Goal: Task Accomplishment & Management: Manage account settings

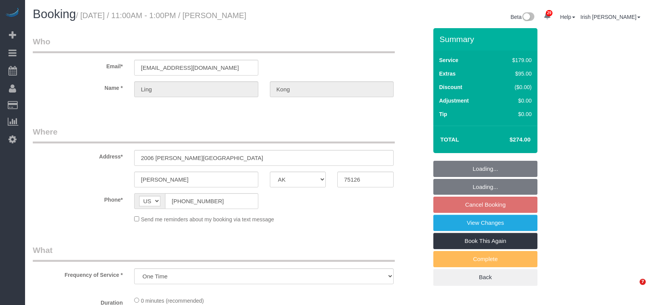
select select "[GEOGRAPHIC_DATA]"
select select "string:fspay-150c579c-aef7-4964-b6a3-067cc79d6847"
select select "object:9761"
select select "3"
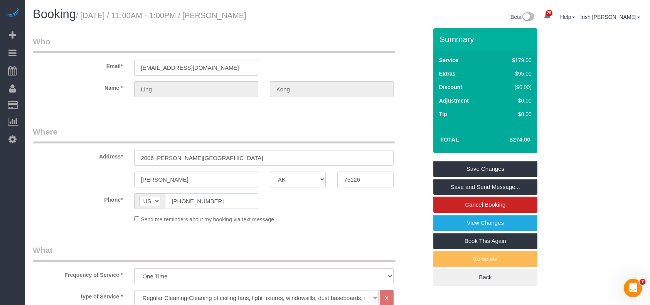
drag, startPoint x: 224, startPoint y: 202, endPoint x: 140, endPoint y: 197, distance: 83.4
click at [145, 199] on div "AF AL DZ AD AO AI AQ AG AR AM AW AU AT AZ BS BH BD BB BY BE BZ BJ BM BT BO BA B…" at bounding box center [196, 201] width 124 height 16
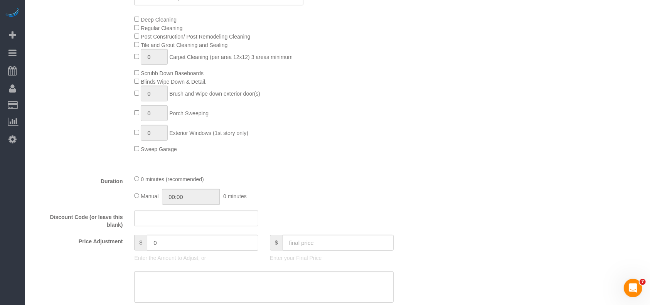
scroll to position [309, 0]
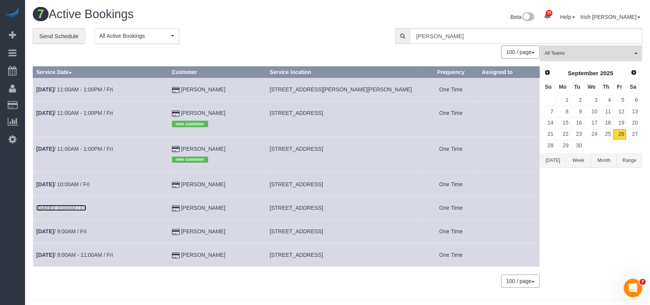
click at [84, 208] on link "Sep 26th / 9:00AM / Fri" at bounding box center [61, 208] width 50 height 6
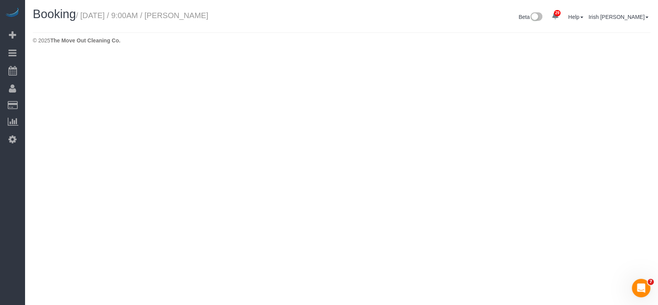
select select "[GEOGRAPHIC_DATA]"
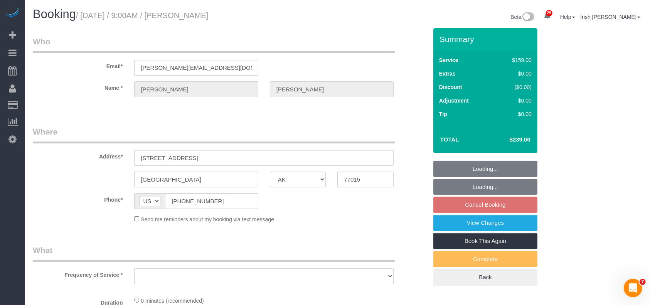
select select "object:10308"
select select "string:fspay-5f9d37c2-99f9-42c9-a91e-ba06f310703a"
select select "3"
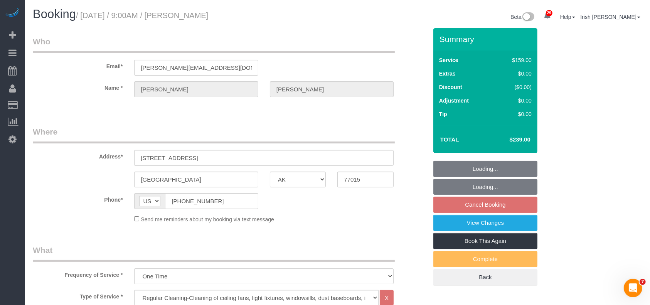
select select "object:10392"
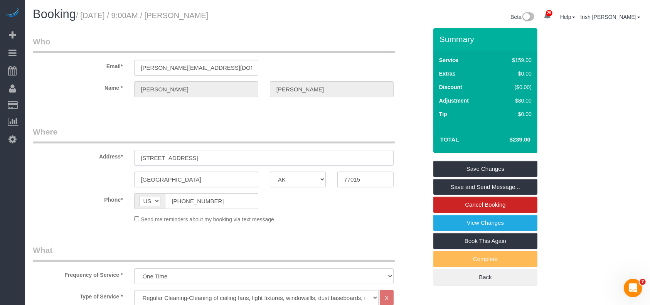
click at [201, 157] on input "702 REDONDO DR. #1" at bounding box center [264, 158] width 260 height 16
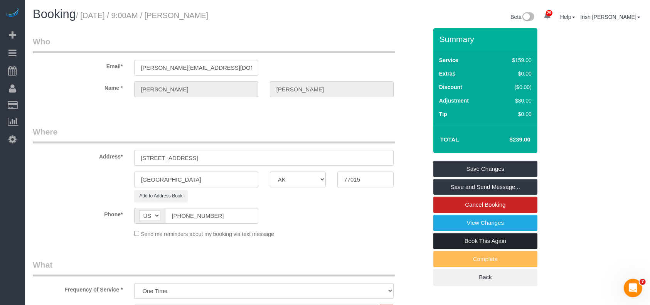
type input "702 REDONDO DR. #2"
click at [483, 240] on link "Book This Again" at bounding box center [486, 241] width 104 height 16
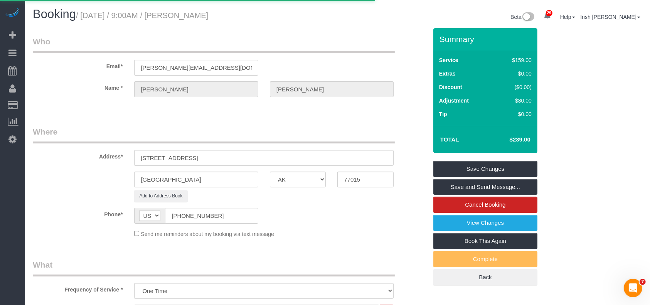
select select "[GEOGRAPHIC_DATA]"
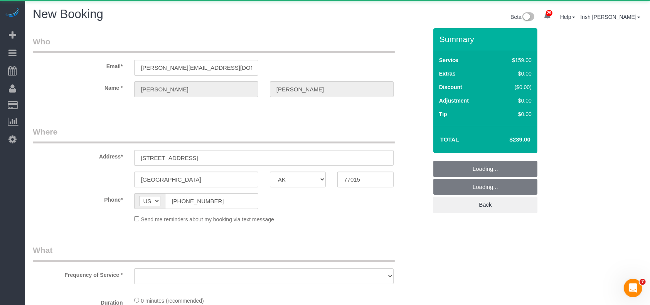
select select "object:10666"
select select "string:fspay-5f9d37c2-99f9-42c9-a91e-ba06f310703a"
select select "3"
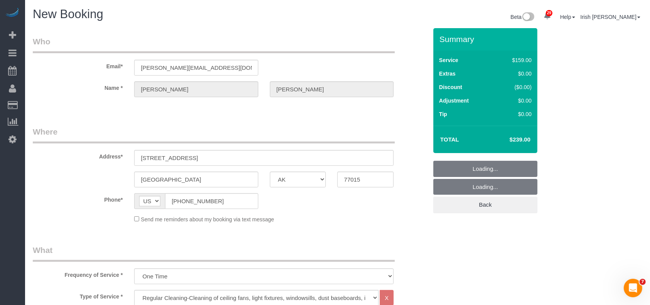
select select "object:10736"
click at [201, 156] on input "702 REDONDO DR. #1" at bounding box center [264, 158] width 260 height 16
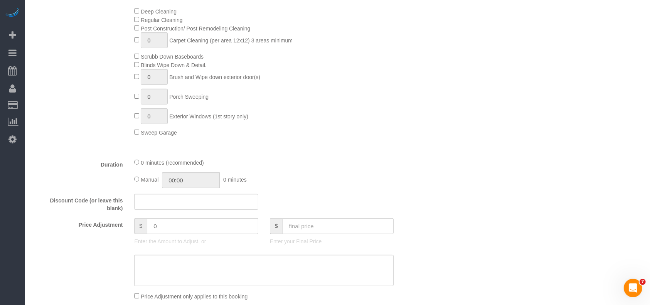
scroll to position [360, 0]
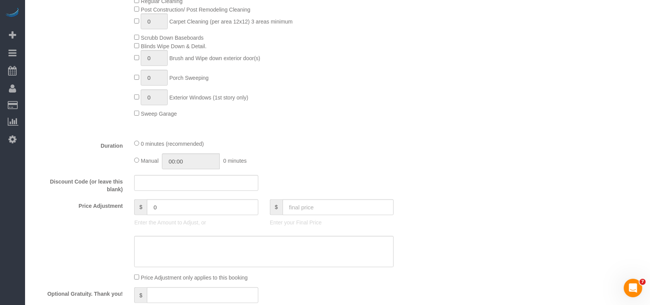
type input "702 REDONDO DR. #2"
drag, startPoint x: 164, startPoint y: 206, endPoint x: 123, endPoint y: 196, distance: 42.1
click at [132, 199] on fieldset "What Frequency of Service * One Time Type of Service * Regular Cleaning-Cleanin…" at bounding box center [230, 115] width 395 height 433
type input "80"
click at [166, 255] on textarea at bounding box center [264, 252] width 260 height 32
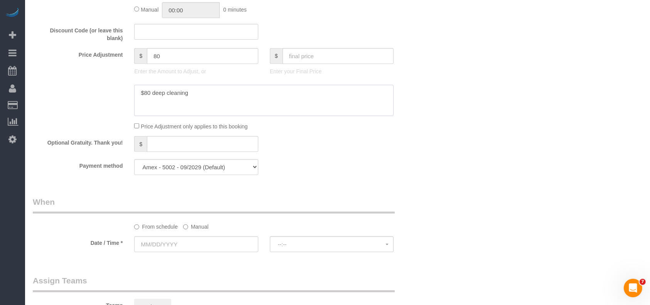
scroll to position [514, 0]
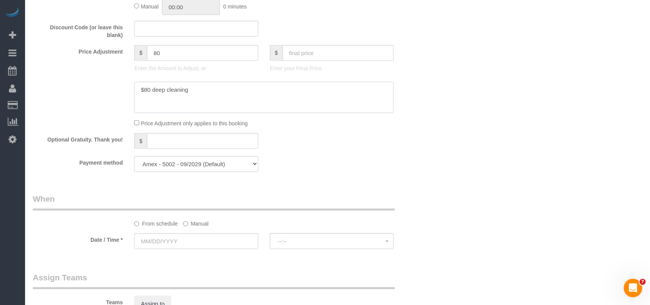
type textarea "$80 deep cleaning"
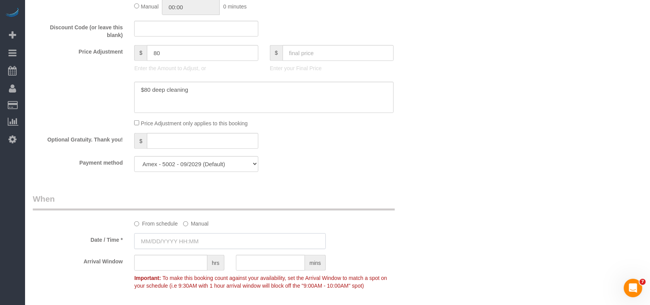
click at [177, 239] on input "text" at bounding box center [230, 241] width 192 height 16
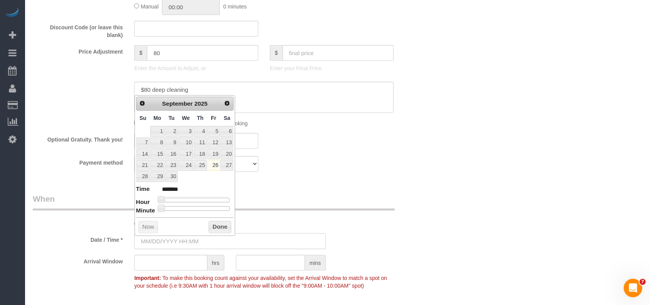
type input "09/26/2025 8:00AM"
click at [214, 165] on link "26" at bounding box center [214, 165] width 12 height 10
click at [219, 224] on button "Done" at bounding box center [220, 227] width 23 height 12
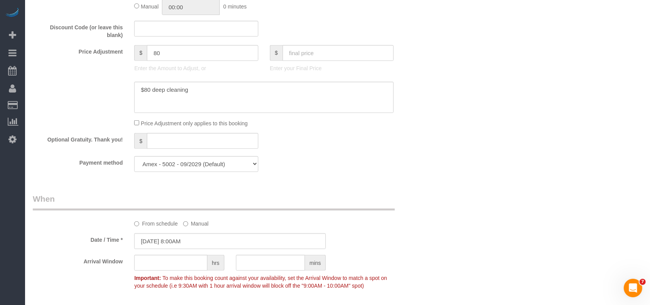
click at [375, 226] on div "From schedule Manual" at bounding box center [263, 222] width 271 height 10
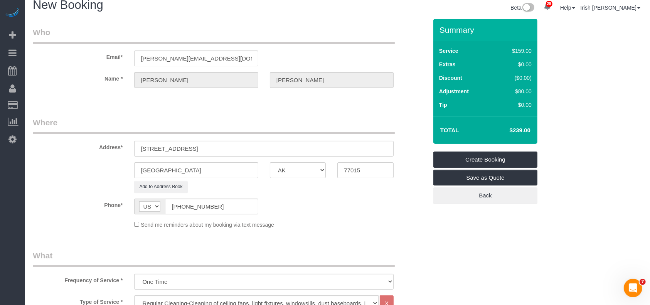
scroll to position [0, 0]
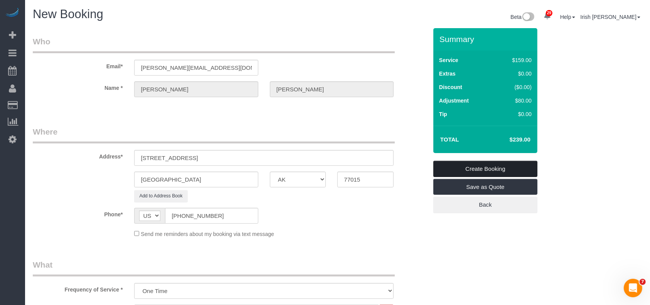
click at [489, 167] on link "Create Booking" at bounding box center [486, 169] width 104 height 16
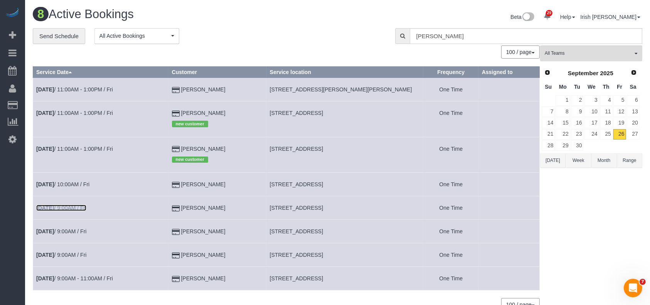
click at [71, 208] on link "Sep 26th / 9:00AM / Fri" at bounding box center [61, 208] width 50 height 6
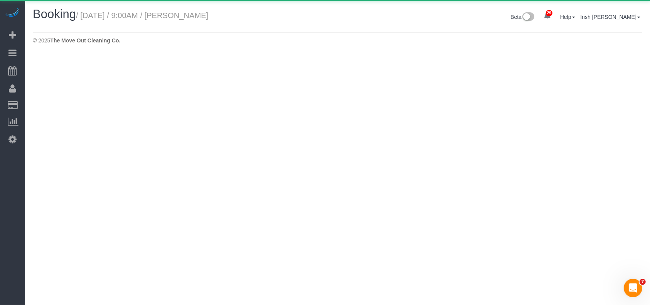
select select "[GEOGRAPHIC_DATA]"
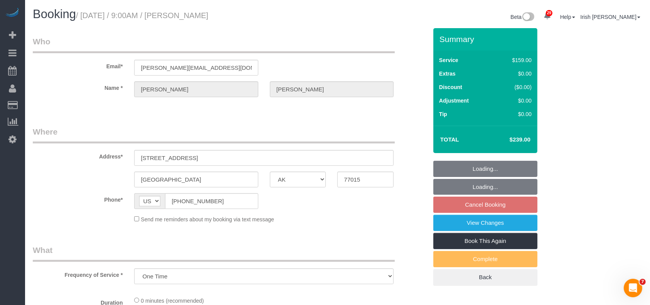
select select "object:11326"
select select "3"
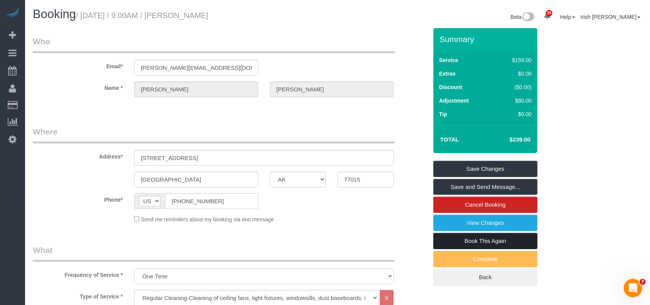
click at [454, 240] on link "Book This Again" at bounding box center [486, 241] width 104 height 16
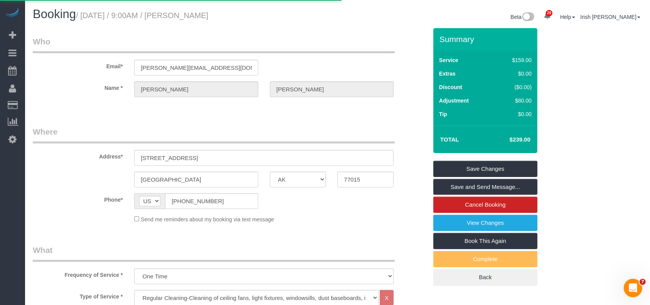
select select "[GEOGRAPHIC_DATA]"
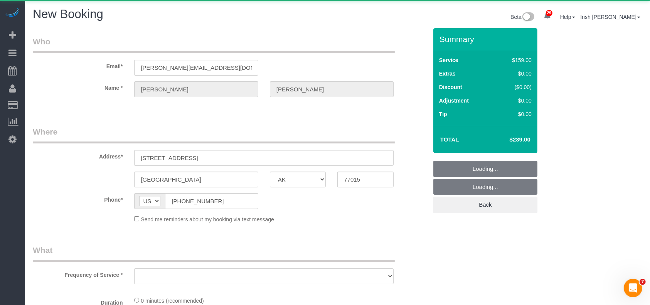
select select "object:11653"
select select "string:fspay-5f9d37c2-99f9-42c9-a91e-ba06f310703a"
select select "3"
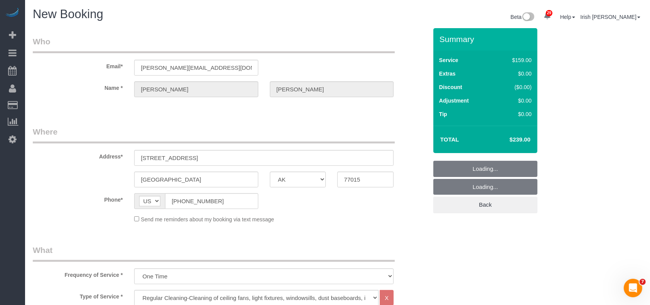
select select "object:11665"
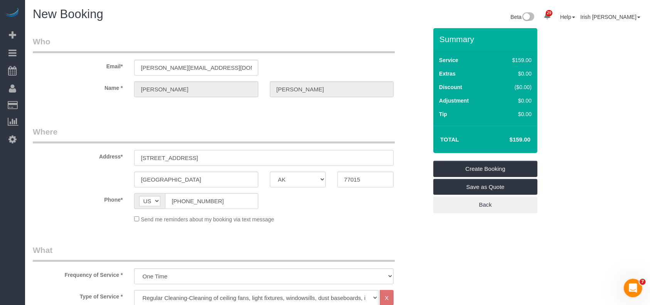
click at [223, 162] on input "702 REDONDO DR. #2" at bounding box center [264, 158] width 260 height 16
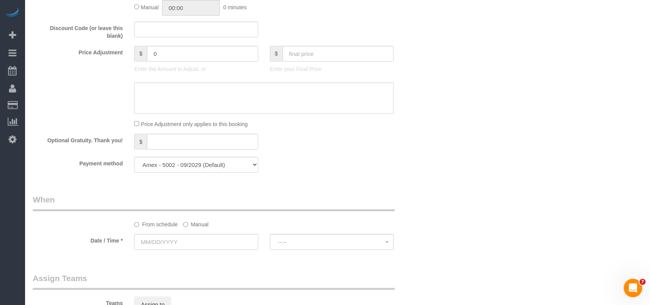
scroll to position [463, 0]
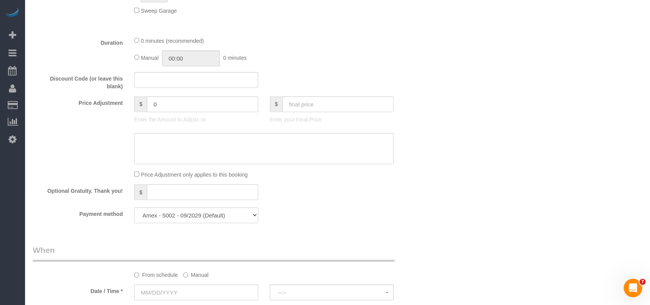
type input "702 REDONDO DR. #3"
click at [172, 145] on textarea at bounding box center [264, 149] width 260 height 32
drag, startPoint x: 164, startPoint y: 103, endPoint x: 99, endPoint y: 94, distance: 65.4
click at [102, 96] on fieldset "What Frequency of Service * One Time Type of Service * Regular Cleaning-Cleanin…" at bounding box center [230, 12] width 395 height 433
type input "80"
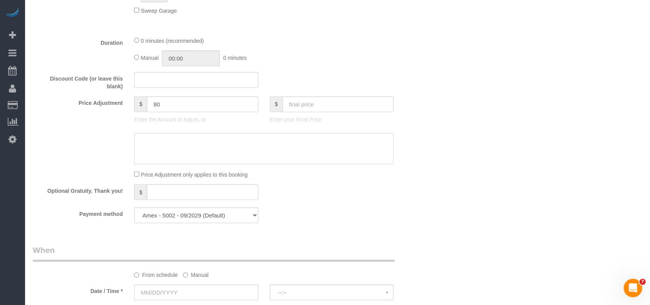
click at [176, 155] on textarea at bounding box center [264, 149] width 260 height 32
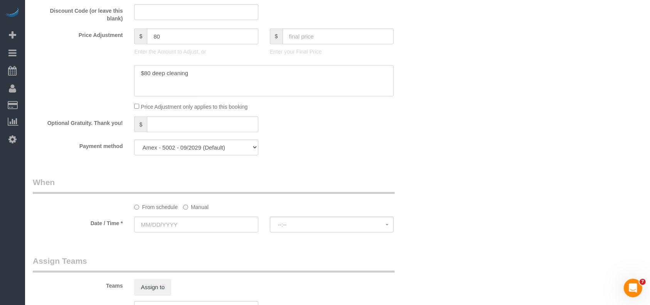
scroll to position [668, 0]
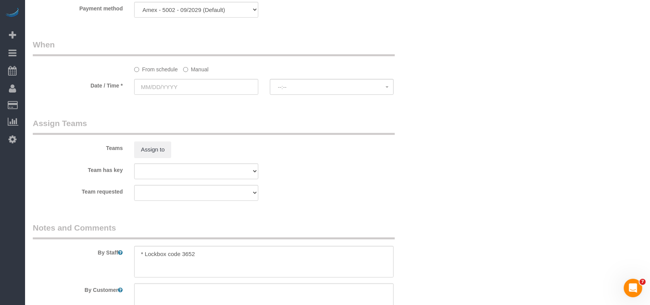
type textarea "$80 deep cleaning"
click at [191, 69] on label "Manual" at bounding box center [195, 68] width 25 height 10
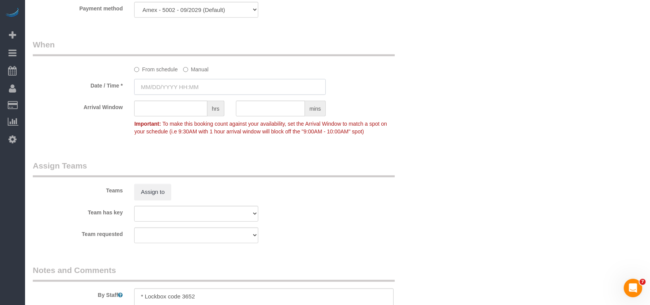
click at [186, 88] on input "text" at bounding box center [230, 87] width 192 height 16
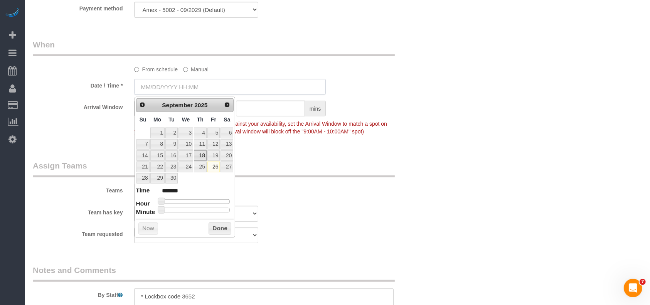
type input "09/26/2025 8:00AM"
click at [212, 165] on link "26" at bounding box center [214, 167] width 12 height 10
click at [221, 227] on button "Done" at bounding box center [220, 229] width 23 height 12
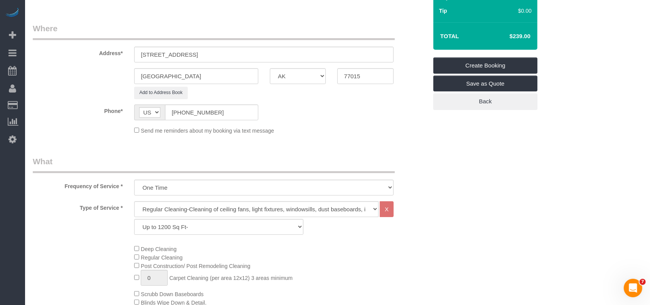
scroll to position [51, 0]
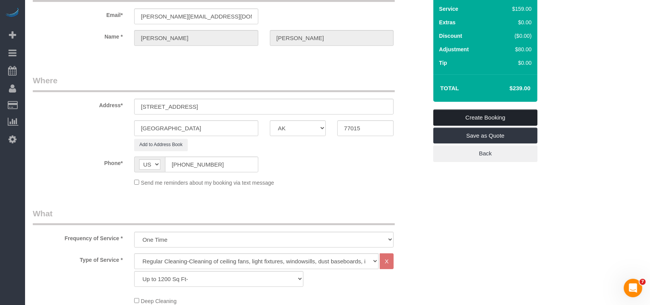
click at [479, 118] on link "Create Booking" at bounding box center [486, 118] width 104 height 16
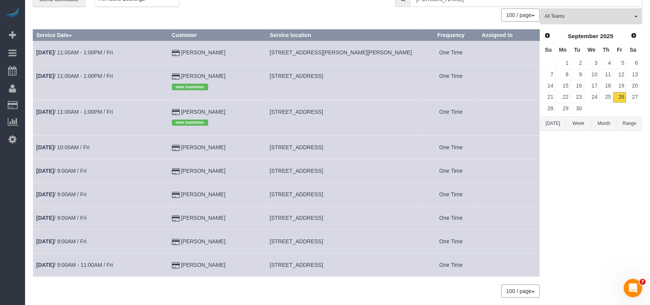
scroll to position [51, 0]
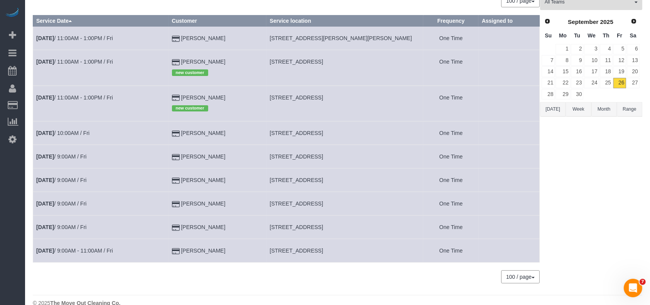
click at [294, 153] on td "[STREET_ADDRESS]" at bounding box center [345, 157] width 157 height 24
click at [293, 154] on span "[STREET_ADDRESS]" at bounding box center [296, 157] width 53 height 6
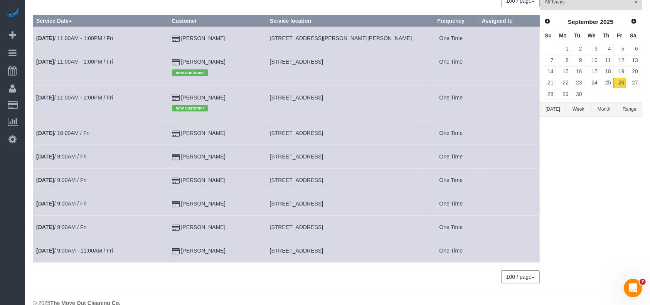
click at [291, 153] on td "[STREET_ADDRESS]" at bounding box center [345, 157] width 157 height 24
click at [290, 153] on td "[STREET_ADDRESS]" at bounding box center [345, 157] width 157 height 24
click at [71, 157] on link "Sep 26th / 9:00AM / Fri" at bounding box center [61, 157] width 50 height 6
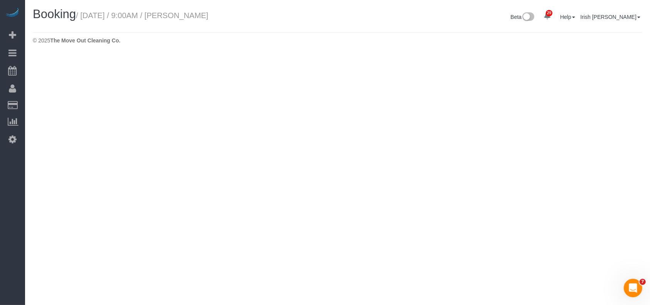
select select "[GEOGRAPHIC_DATA]"
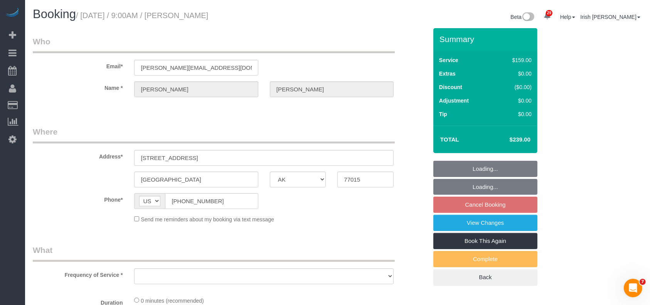
select select "string:fspay-5f9d37c2-99f9-42c9-a91e-ba06f310703a"
select select "object:12180"
select select "3"
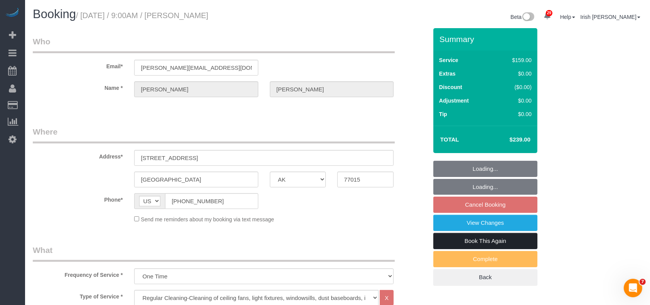
select select "object:12264"
click at [520, 239] on link "Book This Again" at bounding box center [486, 241] width 104 height 16
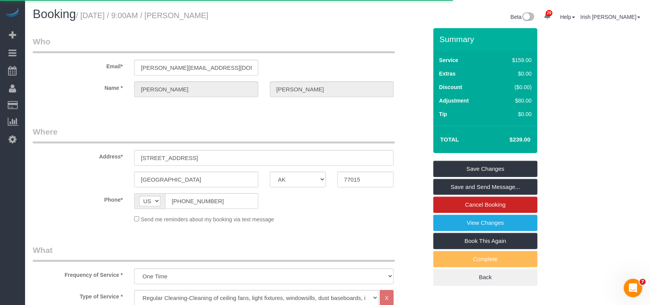
select select "[GEOGRAPHIC_DATA]"
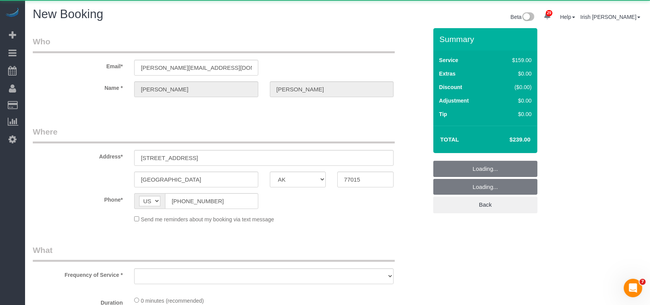
select select "string:fspay-5f9d37c2-99f9-42c9-a91e-ba06f310703a"
select select "object:12533"
select select "3"
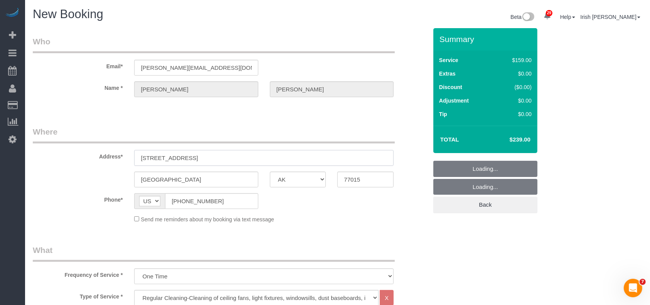
select select "object:12603"
click at [292, 160] on input "702 REDONDO DR. #3" at bounding box center [264, 158] width 260 height 16
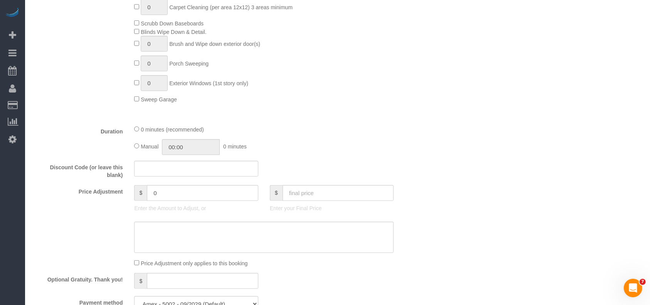
scroll to position [309, 0]
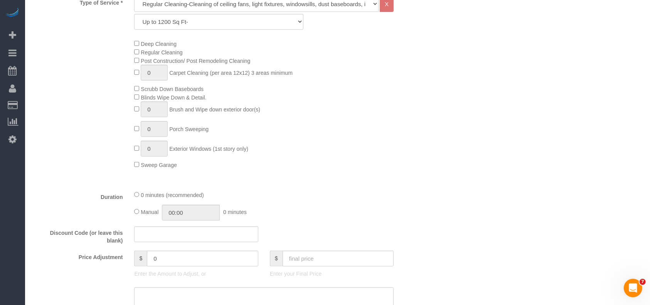
type input "702 REDONDO DR. #4"
click at [125, 259] on div "Price Adjustment $ 0 Enter the Amount to Adjust, or $ Enter your Final Price" at bounding box center [230, 266] width 407 height 31
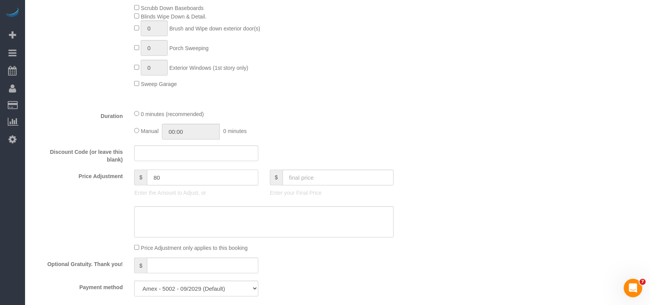
scroll to position [463, 0]
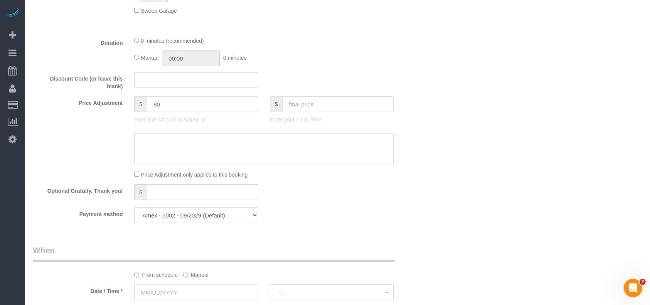
type input "80"
click at [187, 151] on textarea at bounding box center [264, 149] width 260 height 32
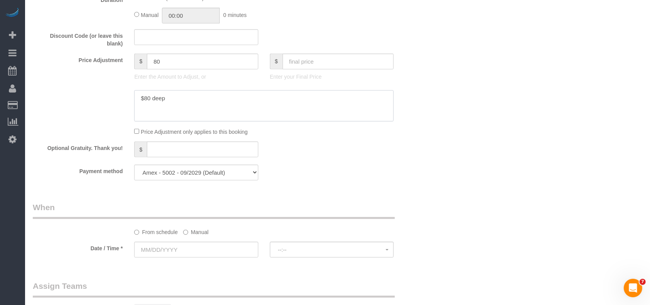
scroll to position [565, 0]
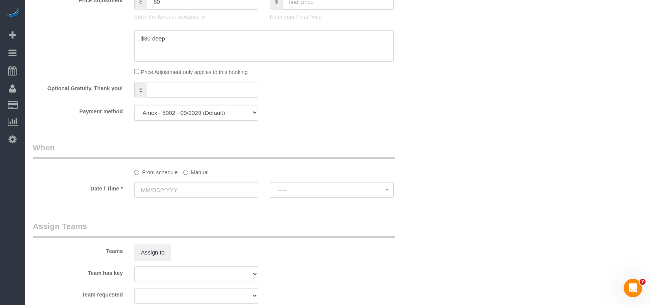
type textarea "$80 deep"
click at [195, 169] on label "Manual" at bounding box center [195, 171] width 25 height 10
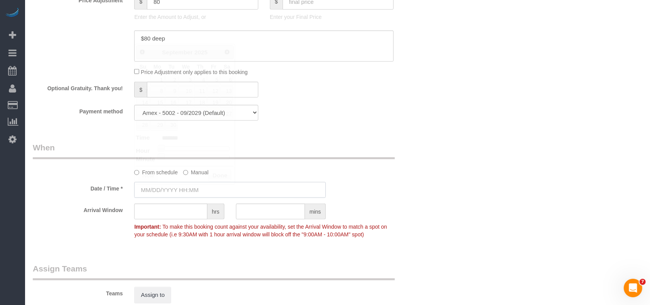
click at [182, 193] on input "text" at bounding box center [230, 190] width 192 height 16
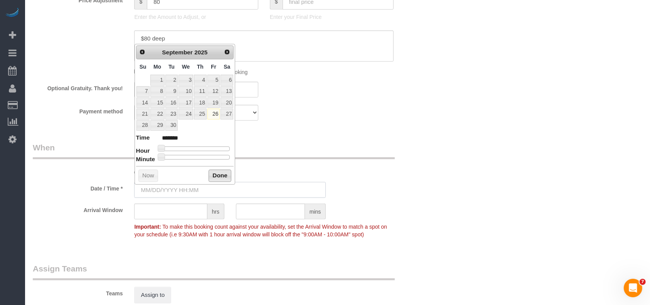
type input "09/26/2025 8:00AM"
click at [214, 113] on link "26" at bounding box center [214, 114] width 12 height 10
click at [221, 174] on button "Done" at bounding box center [220, 176] width 23 height 12
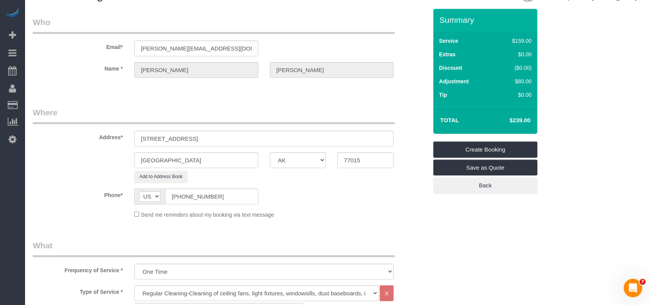
scroll to position [0, 0]
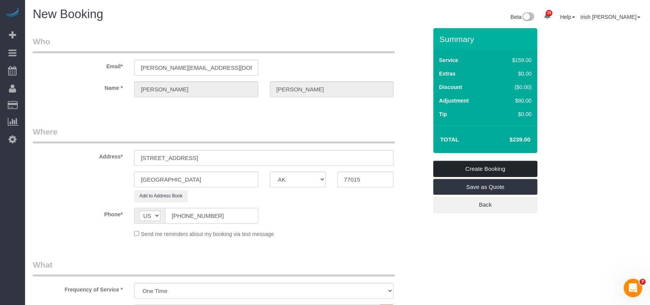
click at [513, 166] on link "Create Booking" at bounding box center [486, 169] width 104 height 16
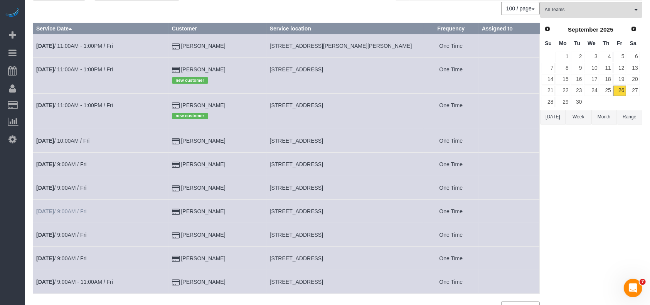
scroll to position [88, 0]
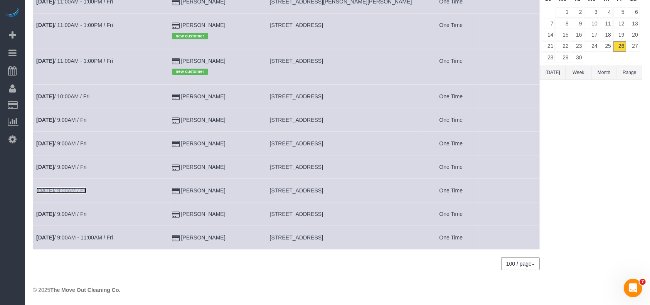
click at [78, 190] on link "Sep 26th / 9:00AM / Fri" at bounding box center [61, 190] width 50 height 6
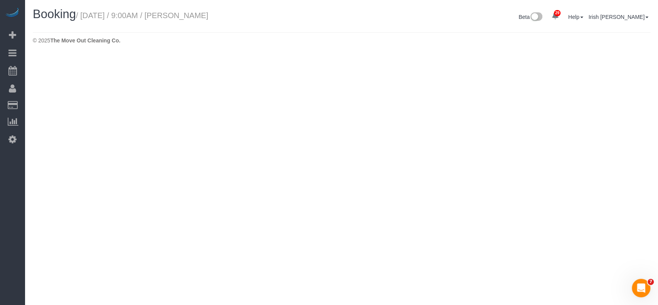
select select "[GEOGRAPHIC_DATA]"
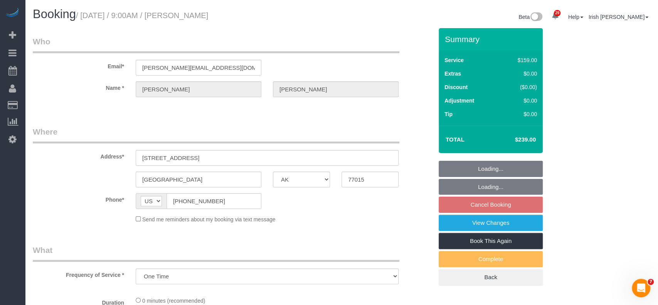
select select "object:13211"
select select "3"
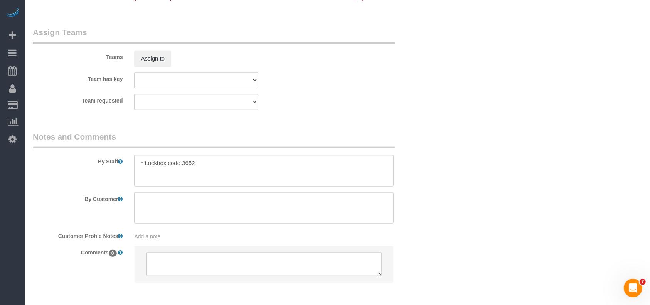
scroll to position [821, 0]
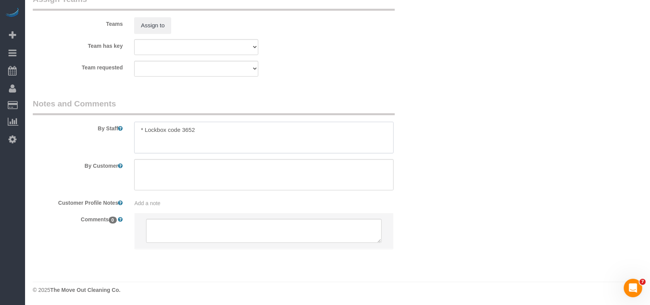
click at [207, 137] on textarea at bounding box center [264, 138] width 260 height 32
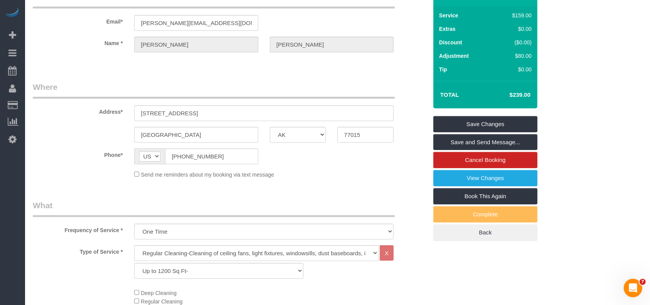
scroll to position [0, 0]
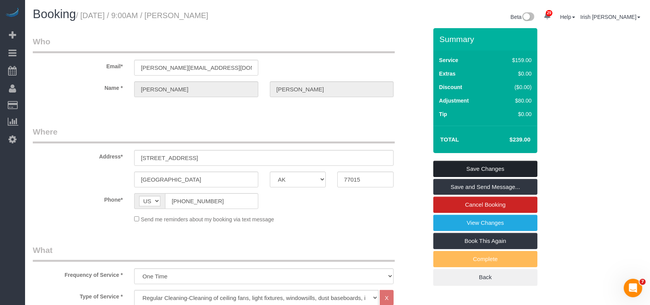
type textarea "* Lockbox code 3652 * photos, air fresheners. check if front door needs cleaning"
drag, startPoint x: 464, startPoint y: 166, endPoint x: 362, endPoint y: 89, distance: 127.0
click at [464, 166] on link "Save Changes" at bounding box center [486, 169] width 104 height 16
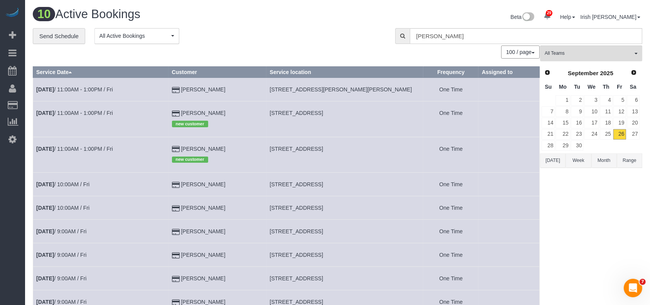
click at [553, 159] on button "[DATE]" at bounding box center [552, 161] width 25 height 14
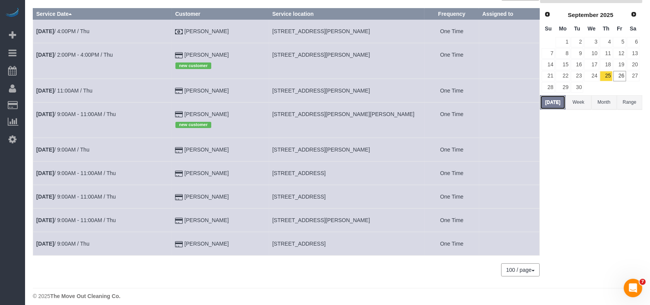
scroll to position [65, 0]
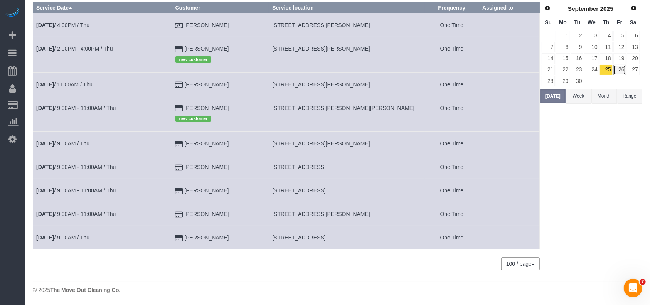
click at [623, 68] on link "26" at bounding box center [620, 70] width 13 height 10
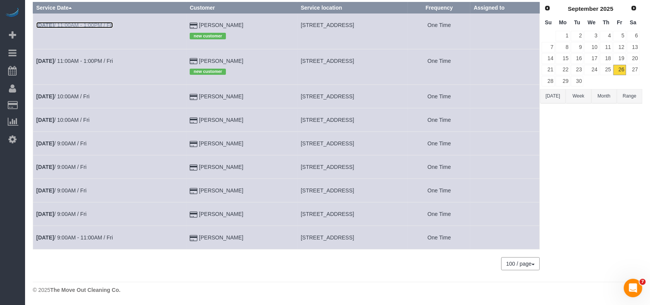
click at [88, 22] on link "Sep 26th / 11:00AM - 1:00PM / Fri" at bounding box center [74, 25] width 77 height 6
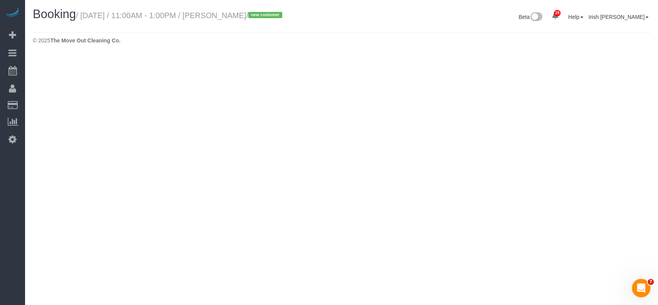
select select "[GEOGRAPHIC_DATA]"
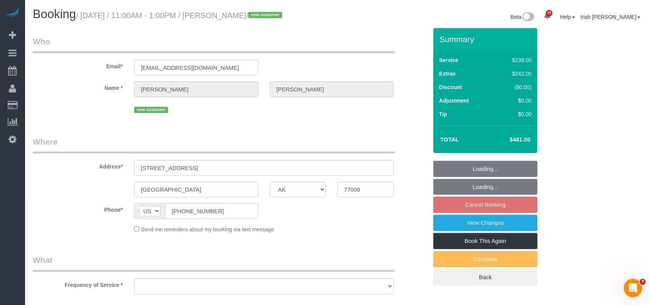
select select "string:fspay-7b152e85-a54b-41a6-b25f-94f210529512"
select select "object:13982"
select select "3"
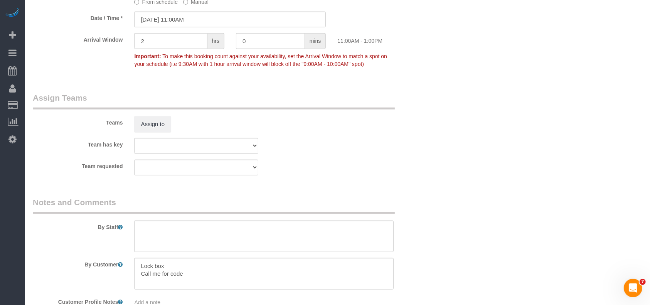
scroll to position [738, 0]
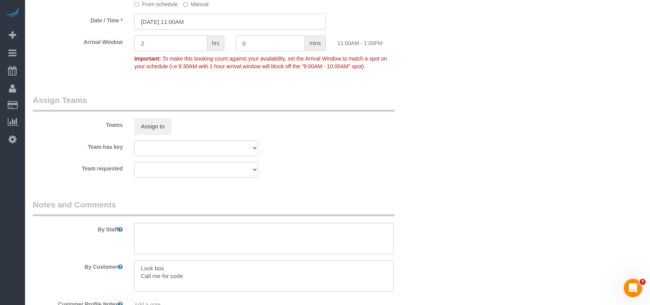
click at [169, 22] on input "09/26/2025 11:00AM" at bounding box center [230, 22] width 192 height 16
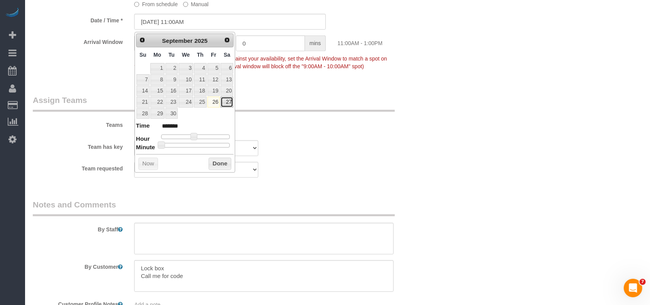
click at [230, 103] on link "27" at bounding box center [227, 102] width 13 height 10
type input "09/27/2025 9:00AM"
type input "******"
type input "09/27/2025 8:00AM"
type input "******"
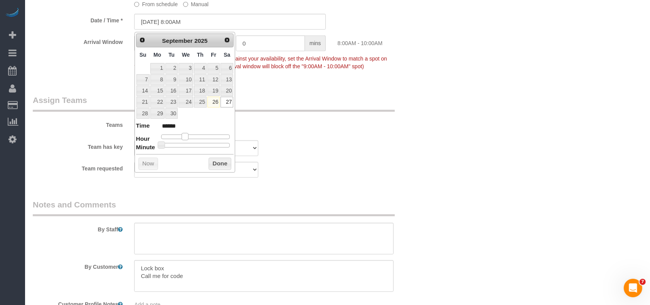
drag, startPoint x: 194, startPoint y: 135, endPoint x: 185, endPoint y: 138, distance: 10.1
click at [185, 138] on span at bounding box center [185, 136] width 7 height 7
drag, startPoint x: 215, startPoint y: 160, endPoint x: 221, endPoint y: 164, distance: 7.4
click at [219, 165] on button "Done" at bounding box center [220, 164] width 23 height 12
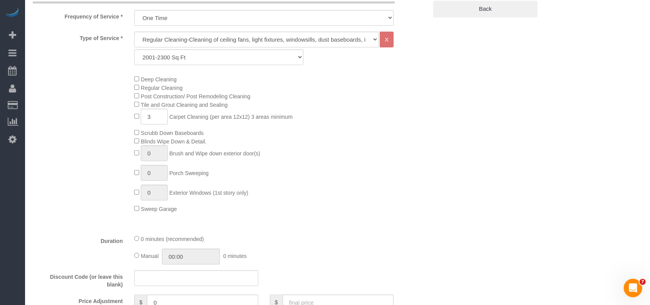
scroll to position [121, 0]
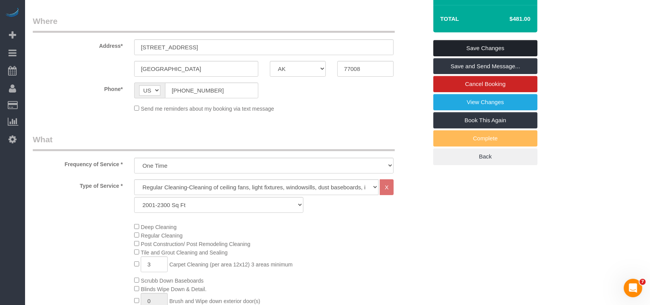
click at [481, 43] on link "Save Changes" at bounding box center [486, 48] width 104 height 16
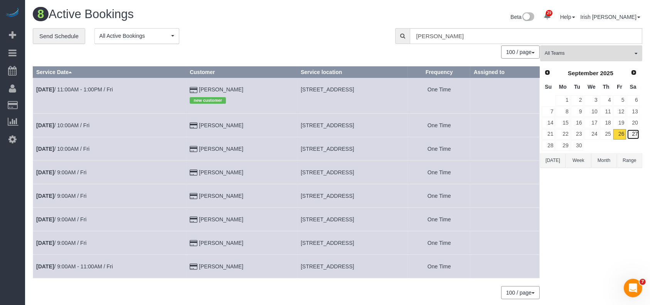
click at [638, 134] on link "27" at bounding box center [633, 134] width 13 height 10
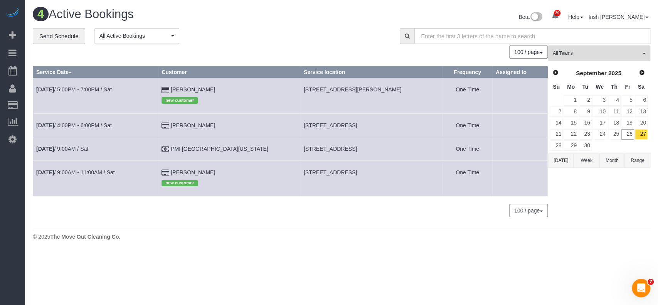
click at [300, 168] on td "1320 W 25th Street, Unit F, Houston, TX 77008" at bounding box center [371, 177] width 142 height 35
click at [300, 169] on td "1320 W 25th Street, Unit F, Houston, TX 77008" at bounding box center [371, 177] width 142 height 35
click at [304, 169] on span "1320 W 25th Street, Unit F, Houston, TX 77008" at bounding box center [330, 172] width 53 height 6
copy tr "1320 W 25th Street, Unit F, Houston, TX 77008"
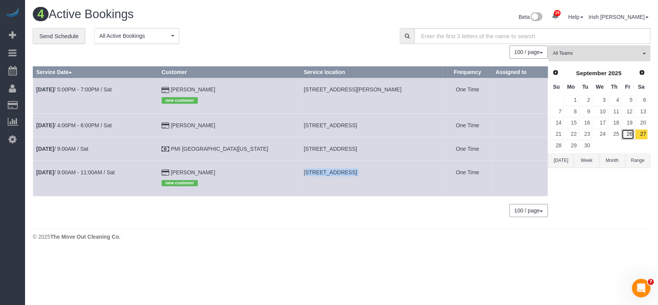
click at [627, 134] on link "26" at bounding box center [628, 134] width 13 height 10
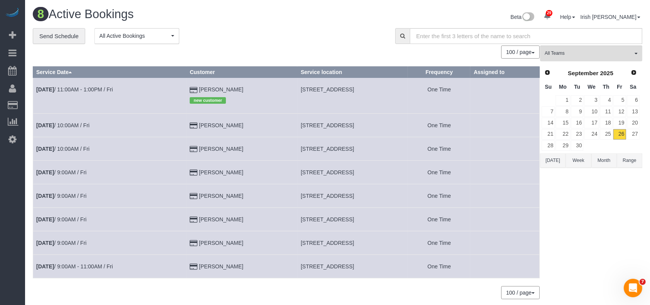
drag, startPoint x: 244, startPoint y: 85, endPoint x: 177, endPoint y: 88, distance: 66.8
click at [177, 88] on tr "Sep 26th / 11:00AM - 1:00PM / Fri Elisa Zamarripa new customer 9042 Camino Rey,…" at bounding box center [286, 95] width 507 height 35
copy tr "[PERSON_NAME]"
click at [86, 88] on link "Sep 26th / 11:00AM - 1:00PM / Fri" at bounding box center [74, 89] width 77 height 6
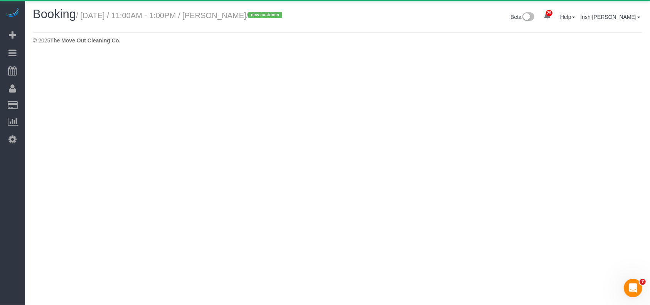
select select "[GEOGRAPHIC_DATA]"
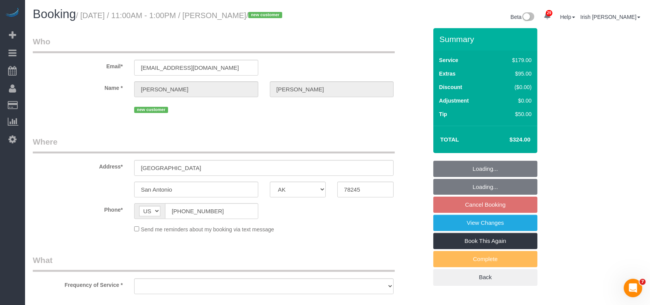
select select "object:14676"
select select "string:fspay-6478fbe9-aea0-43f7-a351-7aa159f22747"
select select "3"
select select "object:14677"
drag, startPoint x: 146, startPoint y: 214, endPoint x: 136, endPoint y: 197, distance: 19.9
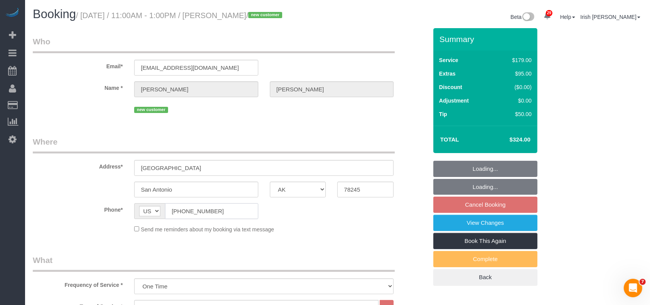
click at [125, 214] on div "Phone* AF AL DZ AD AO AI AQ AG AR AM AW AU AT AZ BS BH BD BB BY BE BZ BJ BM BT …" at bounding box center [230, 211] width 407 height 16
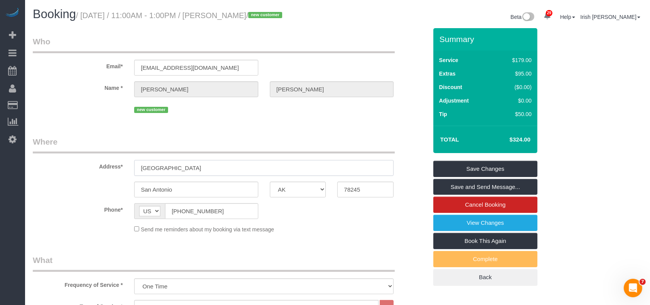
drag, startPoint x: 178, startPoint y: 176, endPoint x: 68, endPoint y: 186, distance: 110.7
click at [68, 186] on sui-booking-address "Address* 9042 Camino Rey San Antonio AK AL AR AZ CA CO CT DC DE FL GA HI IA ID …" at bounding box center [230, 166] width 395 height 61
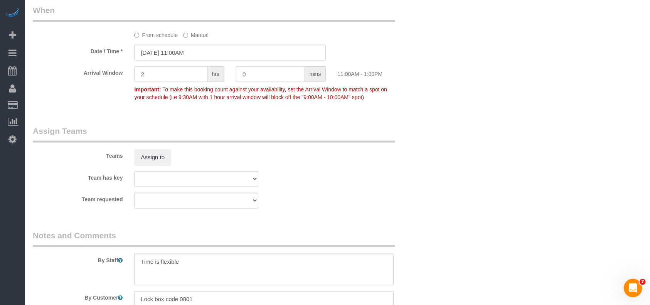
scroll to position [771, 0]
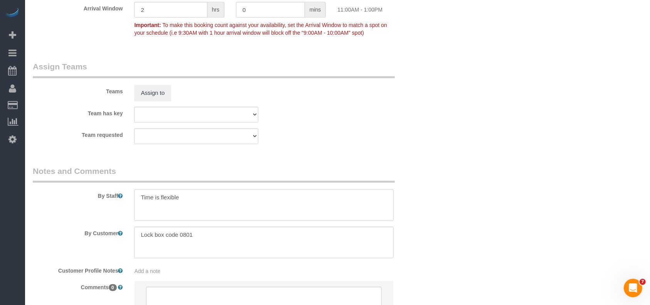
click at [231, 209] on textarea at bounding box center [264, 205] width 260 height 32
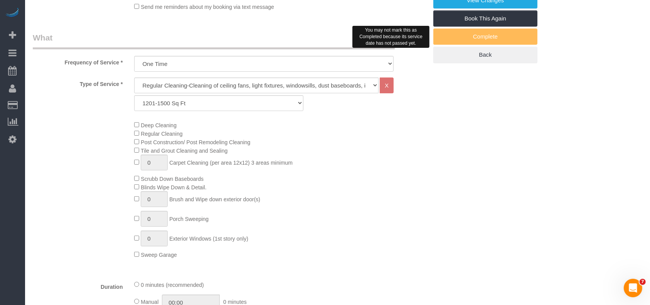
scroll to position [103, 0]
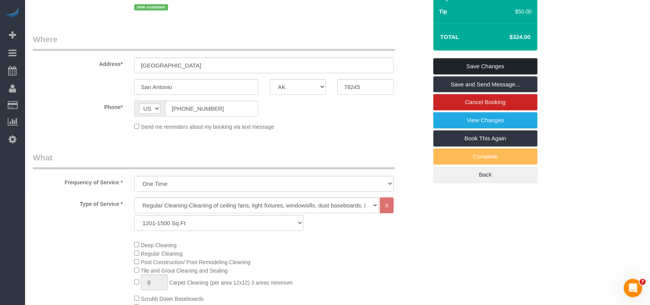
type textarea "Time is flexible (client is on email)"
drag, startPoint x: 531, startPoint y: 69, endPoint x: 527, endPoint y: 68, distance: 4.2
click at [531, 69] on link "Save Changes" at bounding box center [486, 66] width 104 height 16
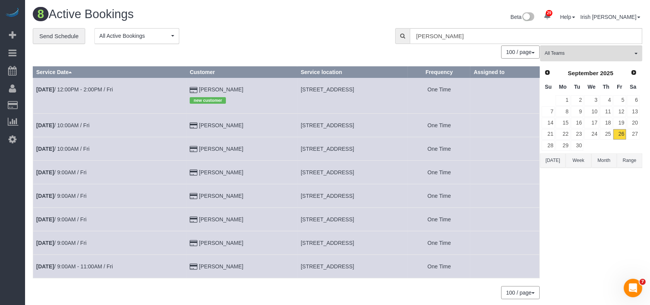
drag, startPoint x: 195, startPoint y: 154, endPoint x: 164, endPoint y: 153, distance: 31.3
click at [165, 154] on tr "Sep 26th / 10:00AM / Fri Geoffrey Hyatt 704 S 5th St,, Richmond, TX 77469 One T…" at bounding box center [286, 149] width 507 height 24
click at [78, 147] on link "Sep 26th / 10:00AM / Fri" at bounding box center [62, 149] width 53 height 6
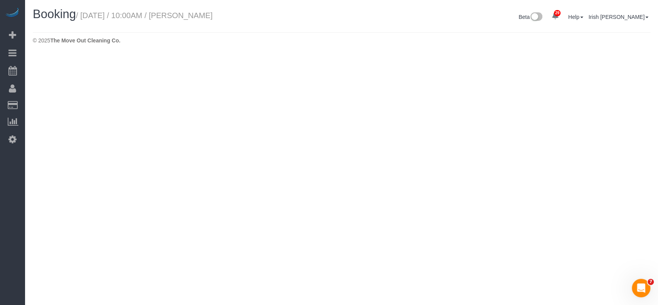
select select "[GEOGRAPHIC_DATA]"
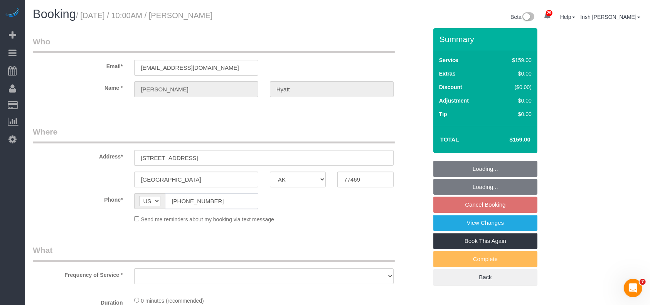
select select "string:fspay-c660a010-0a6e-479f-9df5-e3db63bcf8c5"
drag, startPoint x: 228, startPoint y: 205, endPoint x: 96, endPoint y: 193, distance: 131.7
click at [96, 199] on div "Phone* AF AL DZ AD AO AI AQ AG AR AM AW AU AT AZ BS BH BD BB BY BE BZ BJ BM BT …" at bounding box center [230, 201] width 407 height 16
select select "object:15235"
select select "3"
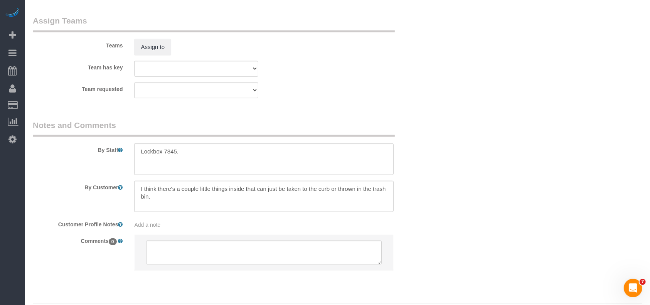
scroll to position [821, 0]
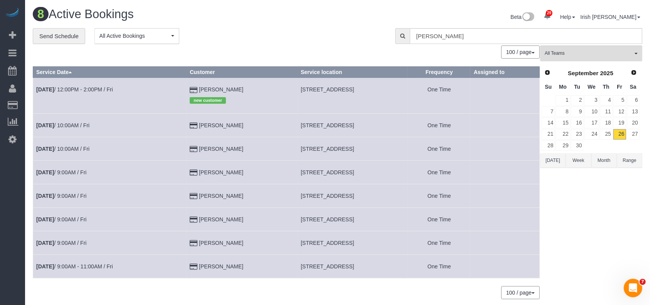
drag, startPoint x: 225, startPoint y: 270, endPoint x: 171, endPoint y: 268, distance: 54.4
click at [171, 268] on tr "Sep 26th / 9:00AM - 11:00AM / Fri Ling Kong 3656 Dove Ln,, Mesquite, TX 75181 O…" at bounding box center [286, 267] width 507 height 24
click at [581, 162] on button "Week" at bounding box center [578, 161] width 25 height 14
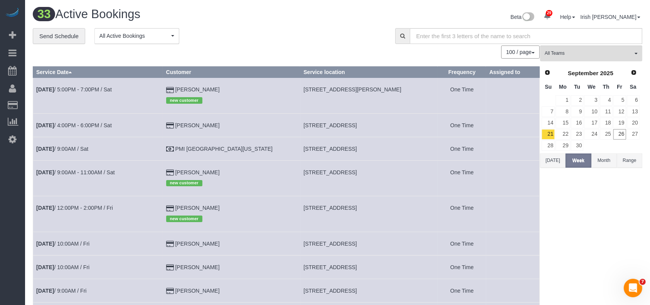
click at [549, 163] on button "[DATE]" at bounding box center [552, 161] width 25 height 14
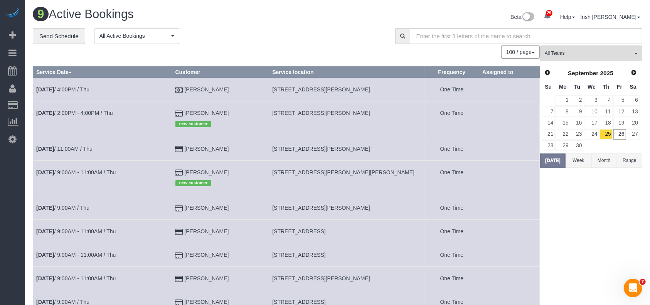
click at [300, 90] on span "[STREET_ADDRESS][PERSON_NAME]" at bounding box center [321, 89] width 98 height 6
copy tr "[STREET_ADDRESS][PERSON_NAME]"
drag, startPoint x: 0, startPoint y: 248, endPoint x: 4, endPoint y: 237, distance: 12.0
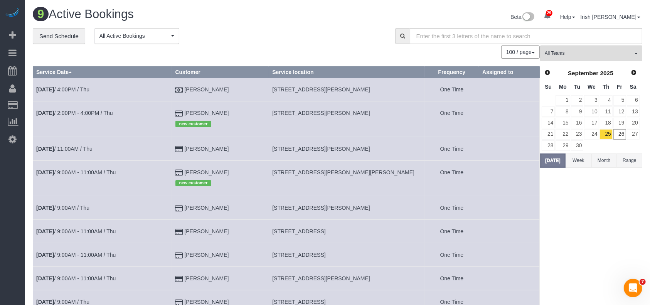
click at [0, 248] on div "29 Beta Your Notifications You have 0 alerts × You have 1 to charge for [DATE] …" at bounding box center [12, 152] width 25 height 305
click at [77, 88] on link "Sep 25th / 4:00PM / Thu" at bounding box center [62, 89] width 53 height 6
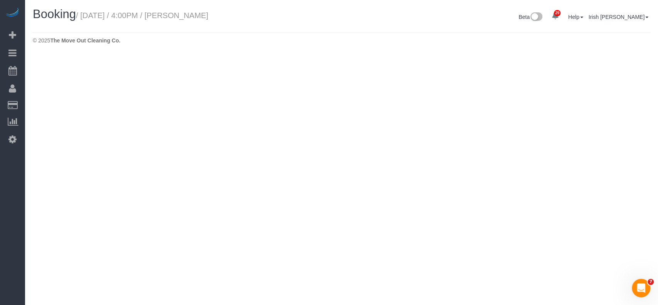
select select "[GEOGRAPHIC_DATA]"
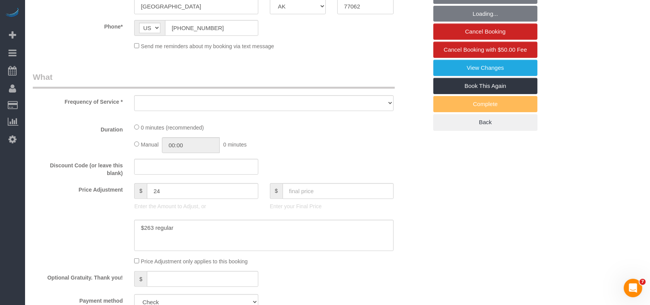
scroll to position [257, 0]
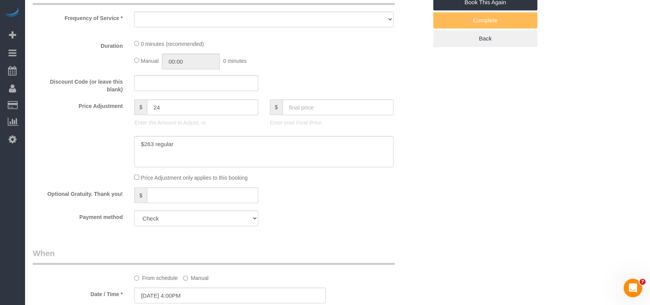
select select "object:16116"
select select "3"
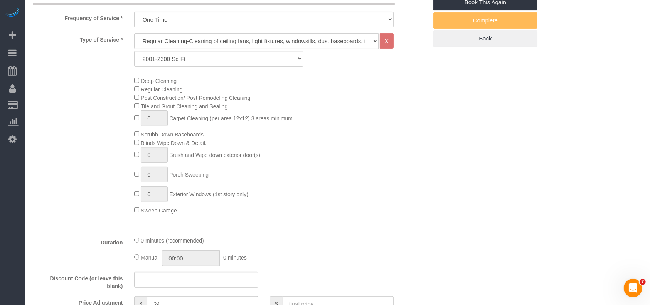
select select "object:16189"
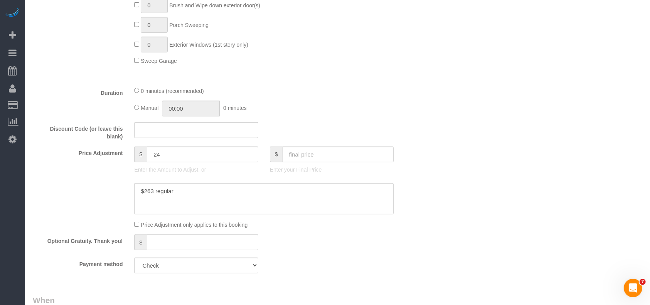
scroll to position [463, 0]
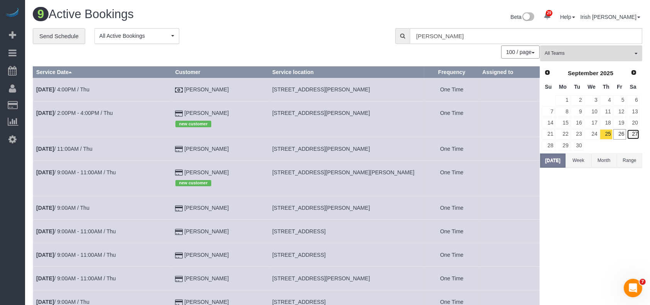
click at [639, 135] on link "27" at bounding box center [633, 134] width 13 height 10
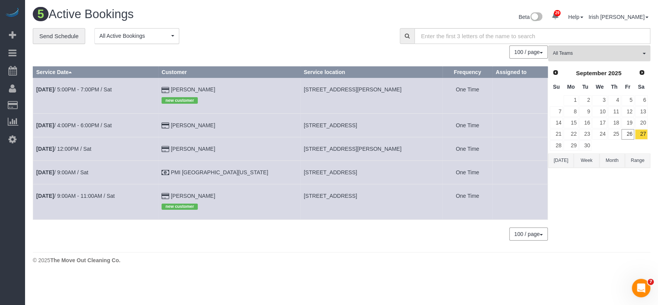
click at [564, 160] on button "[DATE]" at bounding box center [561, 161] width 25 height 14
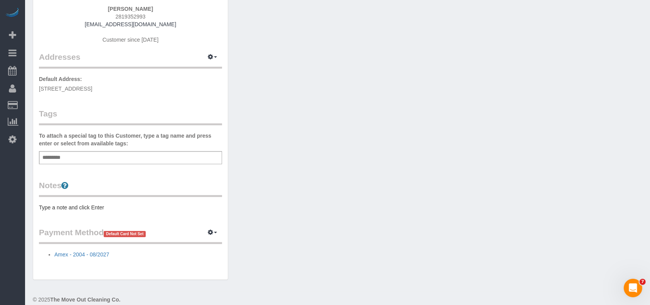
scroll to position [119, 0]
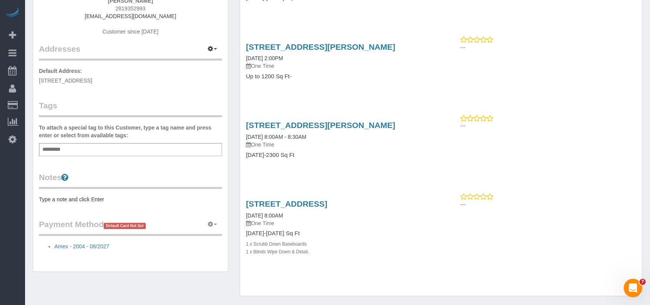
click at [213, 222] on icon "button" at bounding box center [210, 224] width 5 height 5
click at [194, 234] on link "View Payment Methods" at bounding box center [186, 239] width 72 height 10
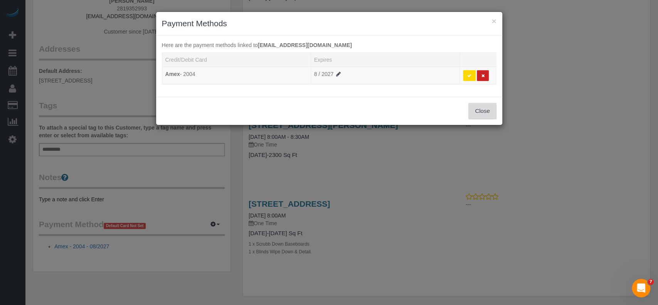
click at [482, 111] on button "Close" at bounding box center [483, 111] width 28 height 16
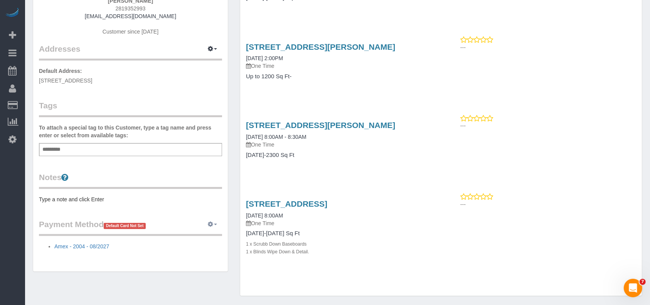
click at [212, 223] on icon "button" at bounding box center [210, 224] width 5 height 5
click at [209, 238] on link "View Payment Methods" at bounding box center [186, 239] width 72 height 10
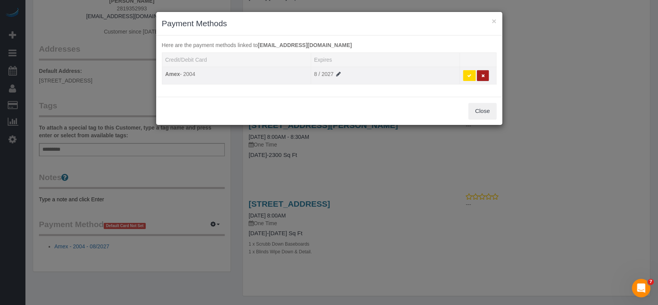
click at [486, 74] on button at bounding box center [483, 75] width 12 height 11
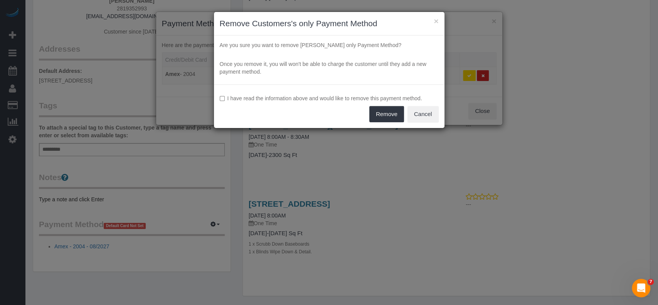
click at [301, 90] on div "I have read the information above and would like to remove this payment method.…" at bounding box center [329, 106] width 231 height 44
drag, startPoint x: 305, startPoint y: 96, endPoint x: 314, endPoint y: 106, distance: 12.6
click at [305, 97] on label "I have read the information above and would like to remove this payment method." at bounding box center [329, 99] width 219 height 8
click at [389, 112] on button "Remove" at bounding box center [387, 114] width 35 height 16
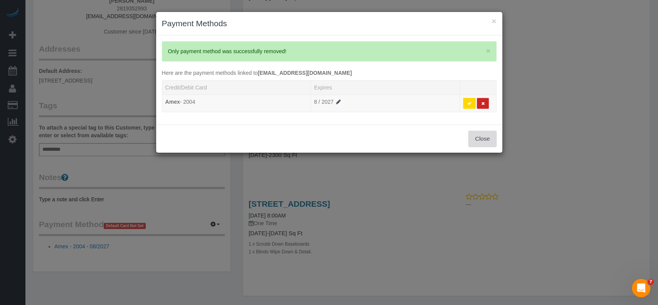
click at [491, 141] on div "× Payment Methods × Only payment method was successfully removed! Here are the …" at bounding box center [329, 152] width 658 height 305
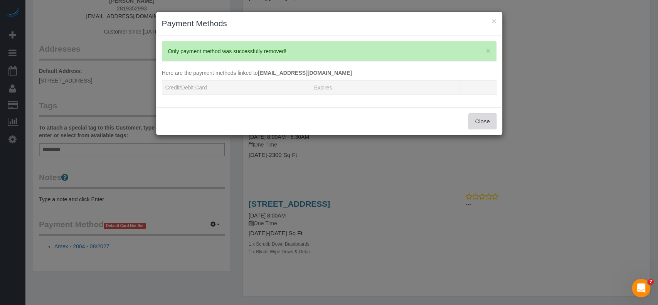
click at [480, 118] on button "Close" at bounding box center [483, 121] width 28 height 16
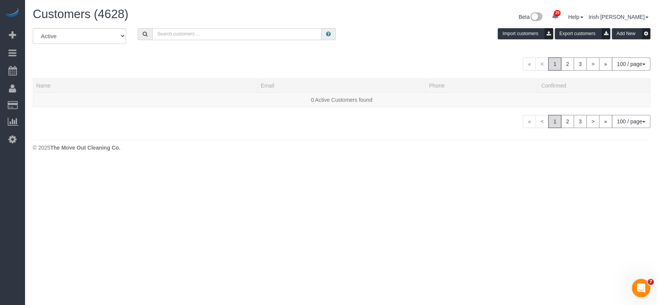
click at [163, 32] on input "text" at bounding box center [236, 34] width 169 height 12
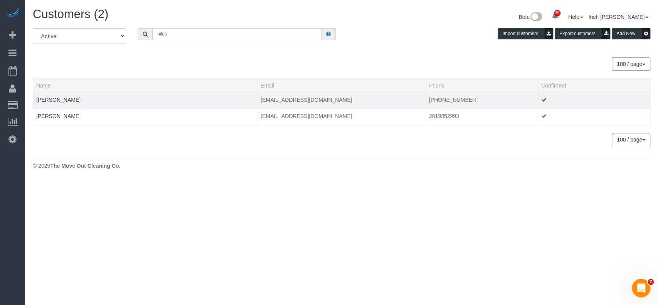
type input "niles"
click at [113, 100] on td "[PERSON_NAME]" at bounding box center [145, 101] width 225 height 16
click at [53, 98] on link "[PERSON_NAME]" at bounding box center [58, 100] width 44 height 6
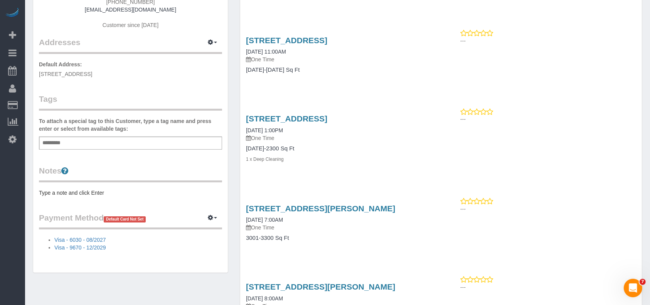
scroll to position [127, 0]
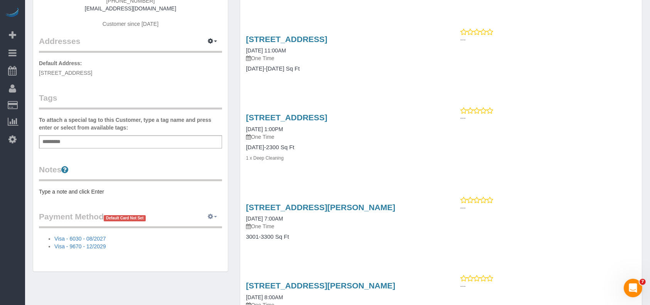
click at [213, 214] on icon "button" at bounding box center [210, 216] width 5 height 5
click at [194, 229] on link "View Payment Methods" at bounding box center [186, 231] width 72 height 10
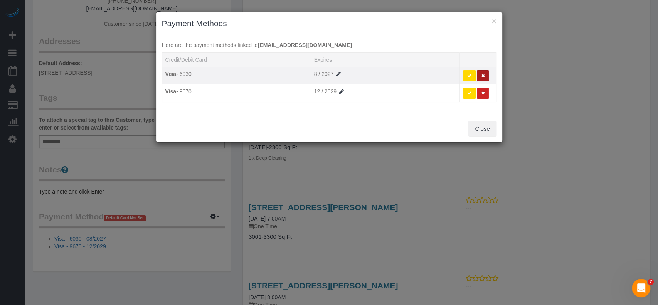
click at [485, 76] on button at bounding box center [483, 75] width 12 height 11
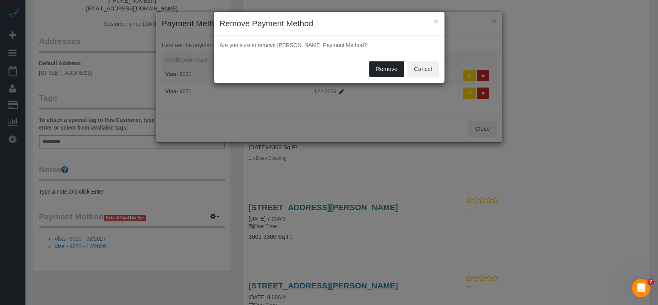
click at [386, 68] on button "Remove" at bounding box center [387, 69] width 35 height 16
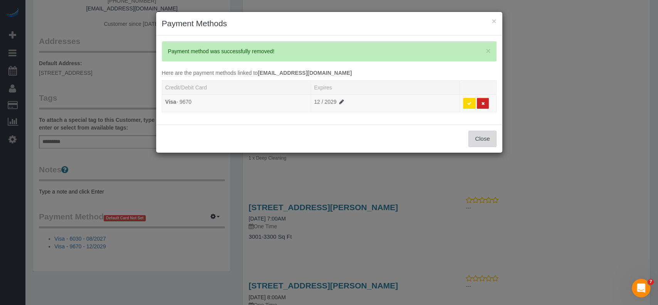
click at [480, 135] on button "Close" at bounding box center [483, 139] width 28 height 16
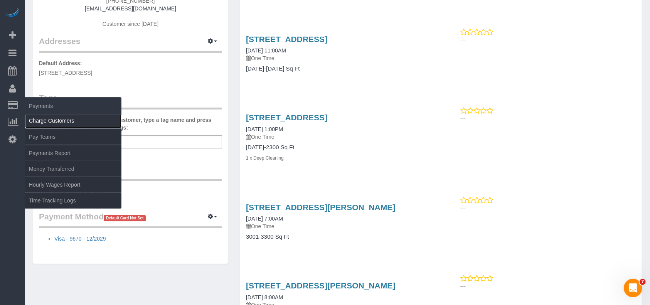
click at [57, 122] on link "Charge Customers" at bounding box center [73, 120] width 96 height 15
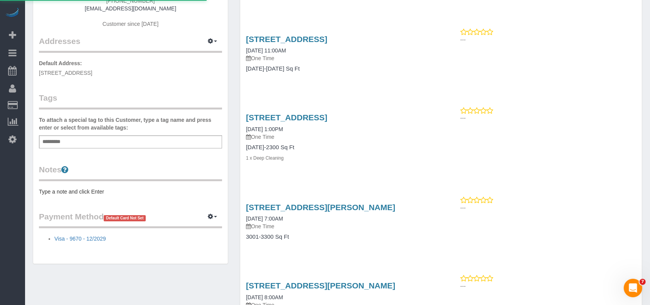
select select
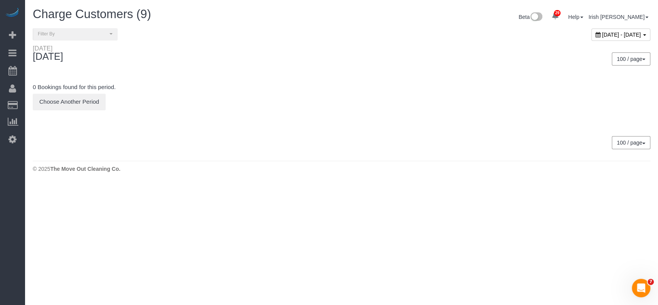
click at [603, 36] on span "[DATE] - [DATE]" at bounding box center [622, 35] width 39 height 6
type input "**********"
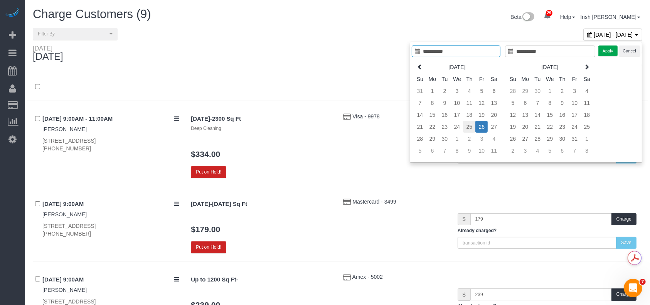
type input "**********"
click at [472, 123] on td "25" at bounding box center [469, 127] width 12 height 12
type input "**********"
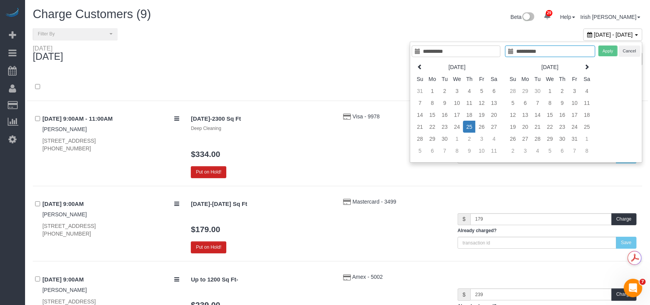
click at [472, 123] on td "25" at bounding box center [469, 127] width 12 height 12
type input "**********"
click at [608, 48] on button "Apply" at bounding box center [608, 51] width 19 height 11
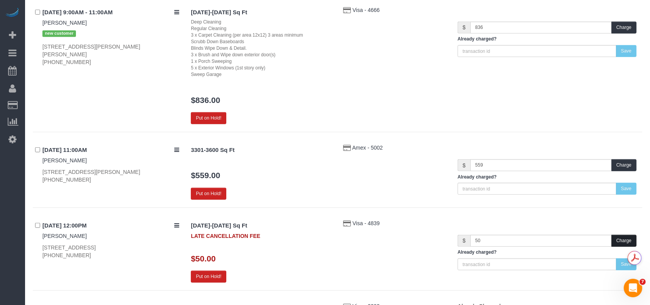
click at [622, 241] on button "Charge" at bounding box center [624, 241] width 25 height 12
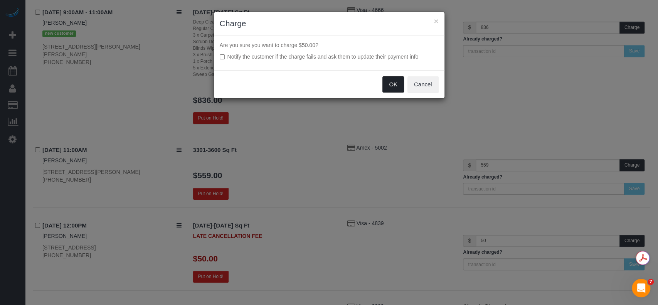
click at [390, 85] on button "OK" at bounding box center [394, 84] width 22 height 16
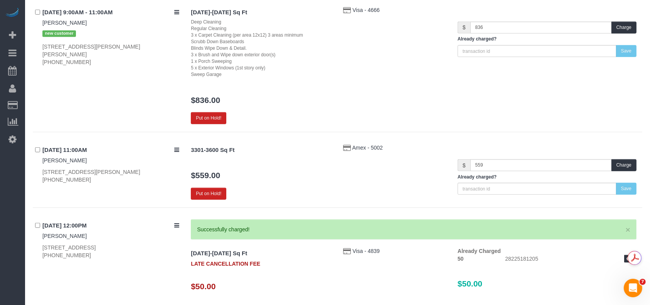
click at [69, 169] on div "[STREET_ADDRESS][PERSON_NAME] [PHONE_NUMBER]" at bounding box center [110, 175] width 137 height 15
copy div "[STREET_ADDRESS][PERSON_NAME]"
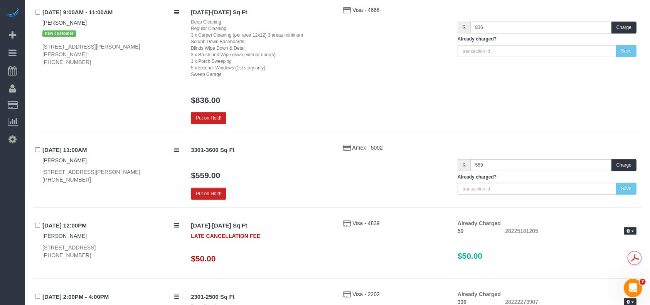
click at [5, 210] on div "29 Beta Your Notifications You have 0 alerts × You have 1 to charge for [DATE] …" at bounding box center [12, 152] width 25 height 305
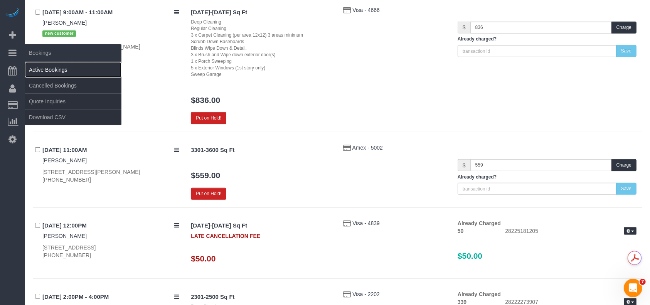
click at [39, 68] on link "Active Bookings" at bounding box center [73, 69] width 96 height 15
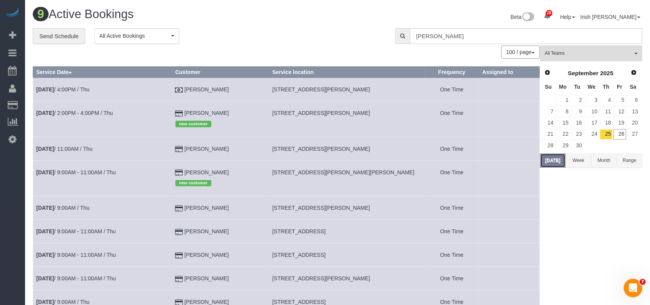
click at [559, 162] on button "[DATE]" at bounding box center [552, 161] width 25 height 14
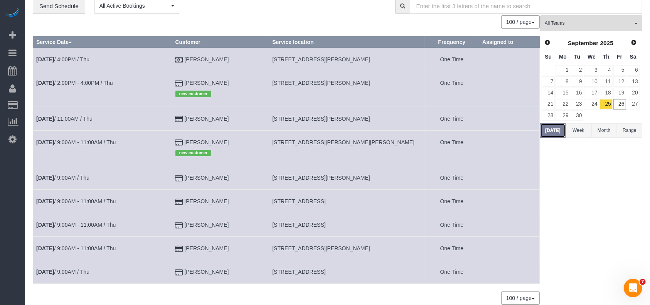
scroll to position [51, 0]
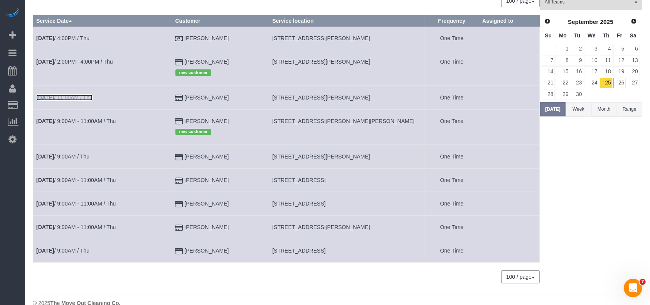
click at [54, 97] on b "[DATE]" at bounding box center [45, 98] width 18 height 6
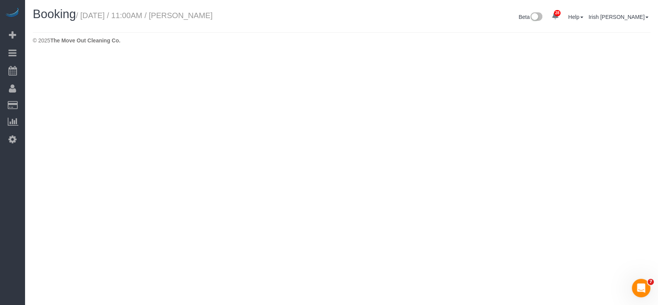
select select "[GEOGRAPHIC_DATA]"
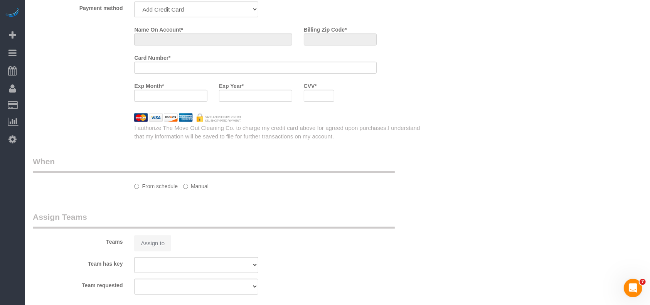
select select "object:6794"
select select "string:fspay-5f9d37c2-99f9-42c9-a91e-ba06f310703a"
select select "3"
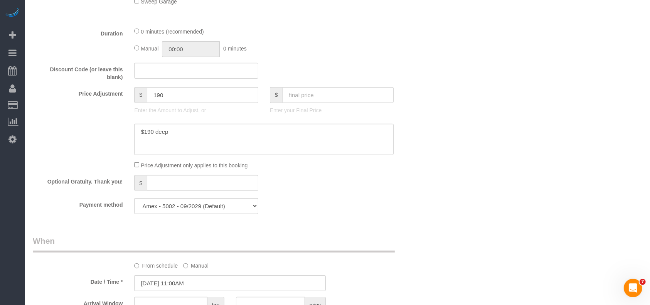
scroll to position [764, 0]
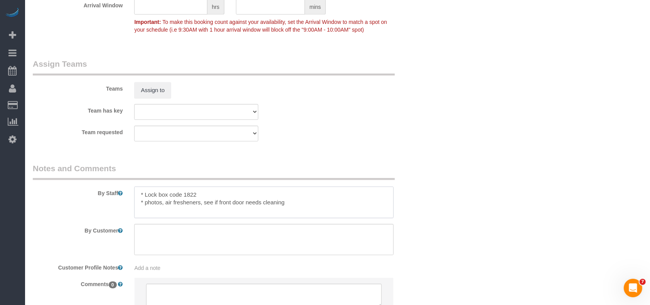
click at [218, 197] on textarea at bounding box center [264, 203] width 260 height 32
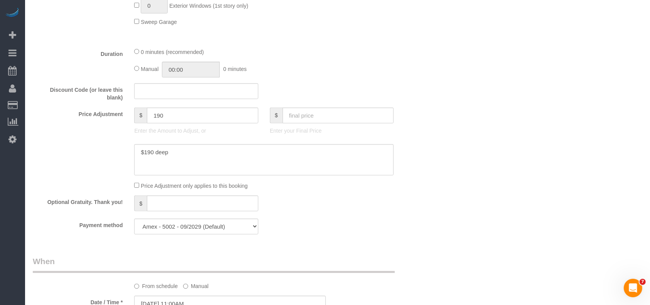
scroll to position [559, 0]
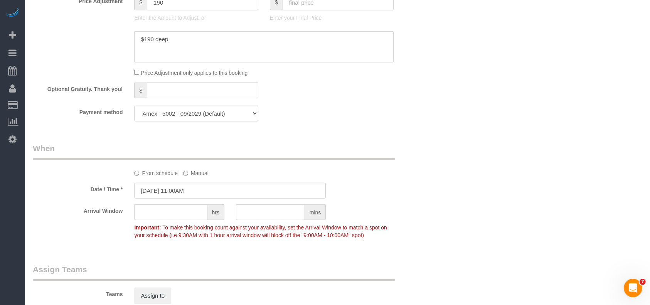
type textarea "* Lock box code 1822.PENDING TILL THEY FUMIGATED THE HOME * photos, air freshen…"
click at [191, 196] on input "[DATE] 11:00AM" at bounding box center [230, 191] width 192 height 16
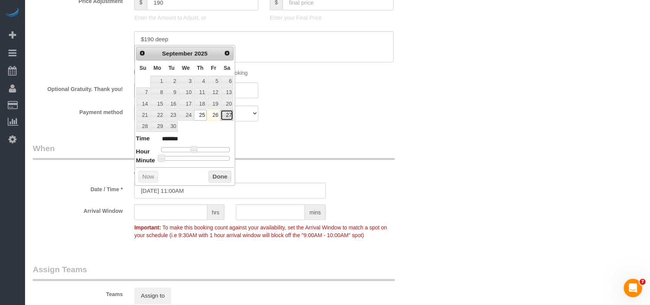
click at [228, 115] on link "27" at bounding box center [227, 115] width 13 height 10
type input "[DATE] 11:00AM"
drag, startPoint x: 220, startPoint y: 180, endPoint x: 236, endPoint y: 177, distance: 16.7
click at [220, 180] on button "Done" at bounding box center [220, 177] width 23 height 12
click at [509, 206] on div "Who Email* [PERSON_NAME][EMAIL_ADDRESS][DOMAIN_NAME] Name * [PERSON_NAME][GEOGR…" at bounding box center [338, 9] width 610 height 1079
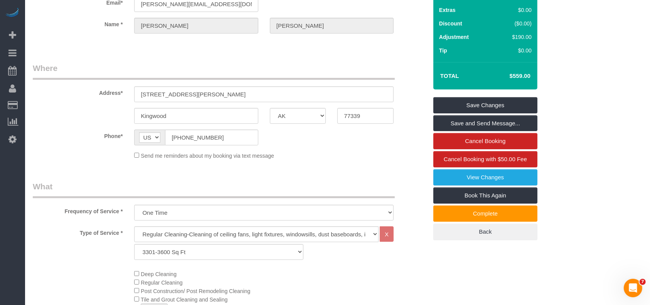
scroll to position [0, 0]
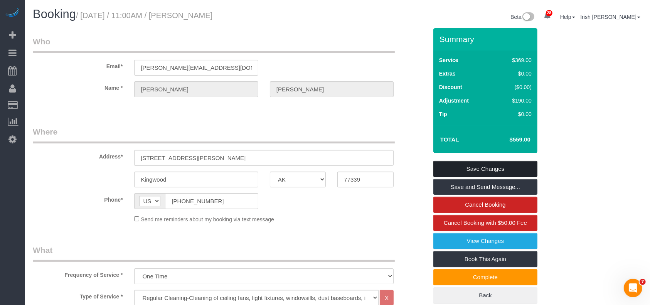
click at [504, 166] on link "Save Changes" at bounding box center [486, 169] width 104 height 16
